Goal: Task Accomplishment & Management: Manage account settings

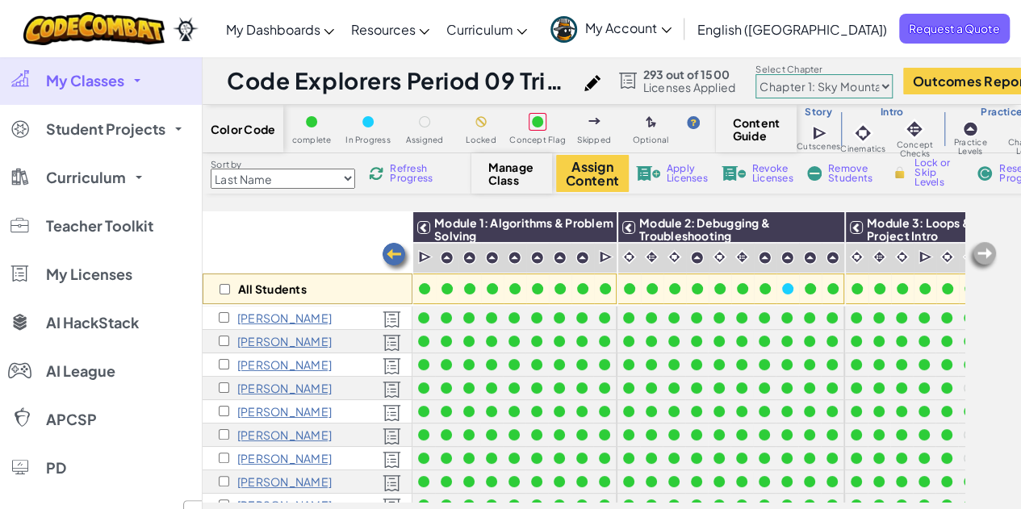
scroll to position [308, 167]
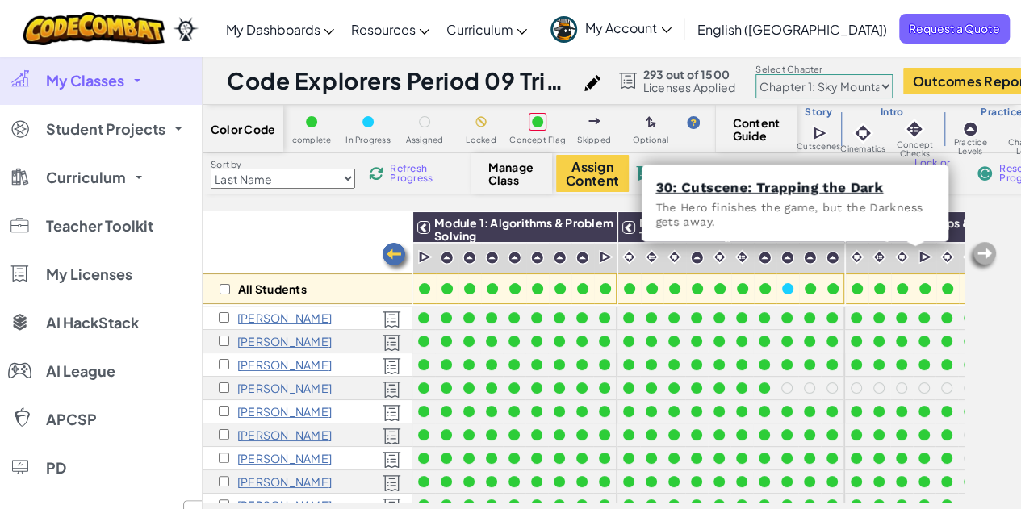
scroll to position [308, 167]
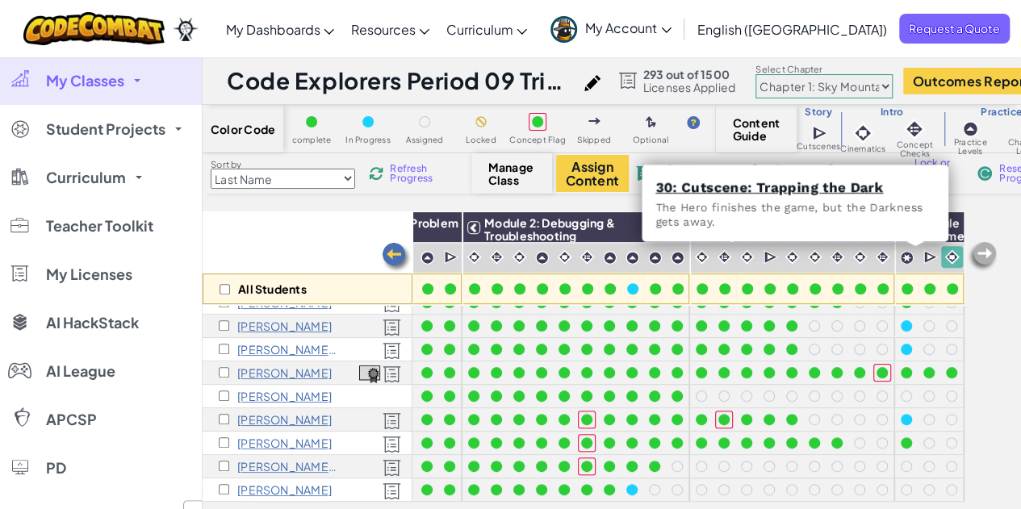
click at [672, 28] on span "My Account" at bounding box center [628, 27] width 86 height 17
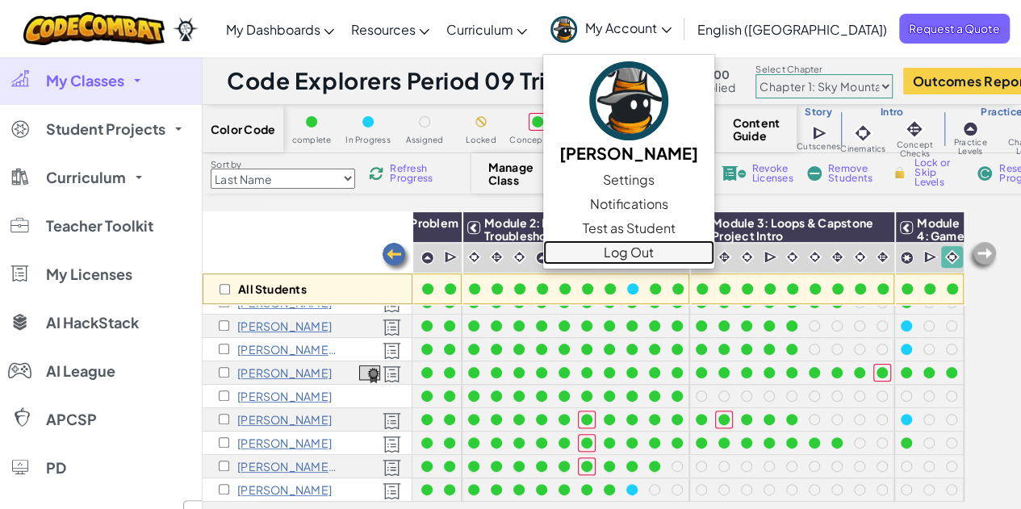
click at [714, 253] on link "Log Out" at bounding box center [628, 253] width 171 height 24
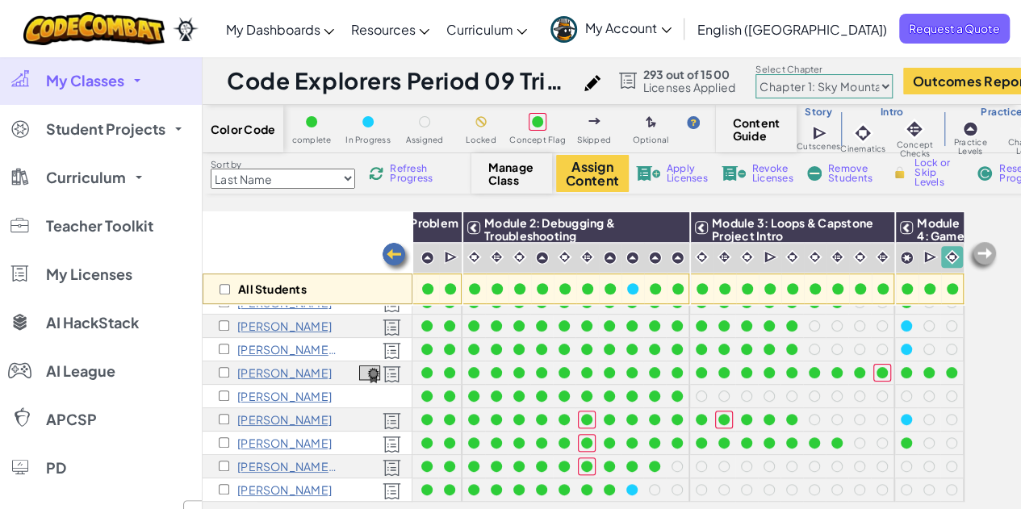
click at [279, 243] on div "All Students" at bounding box center [308, 259] width 210 height 94
